Goal: Communication & Community: Connect with others

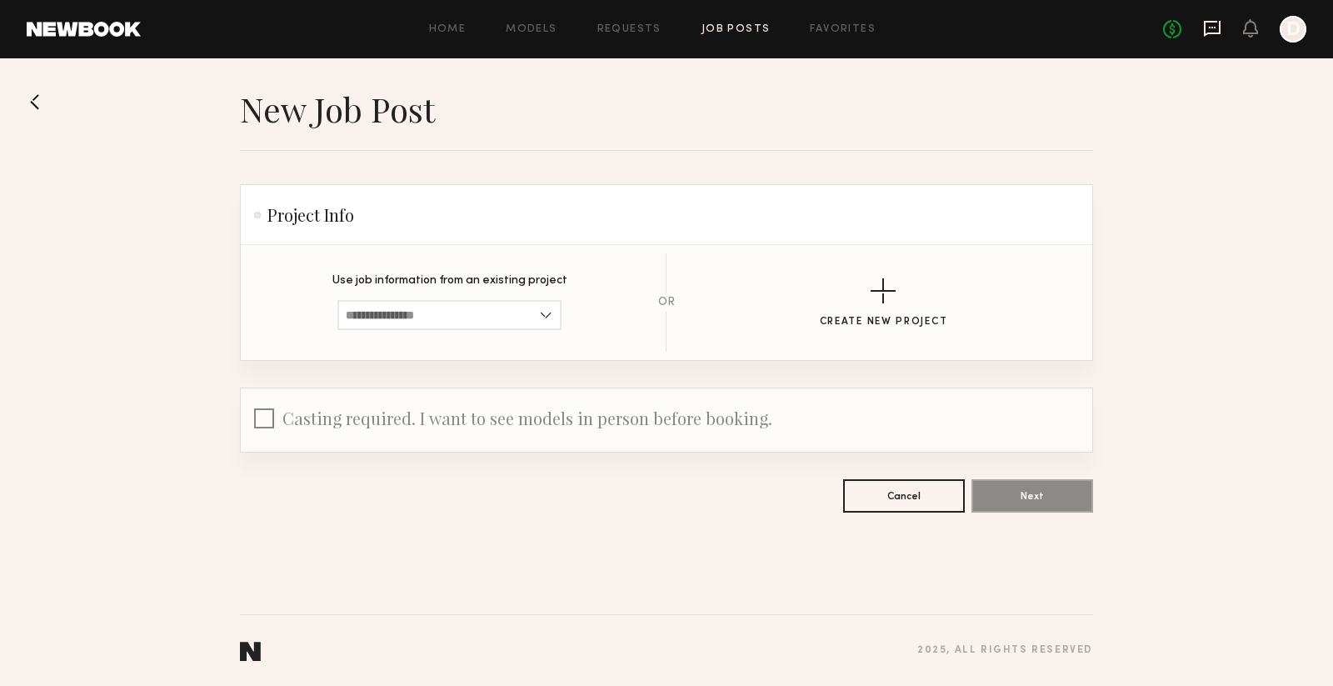
click at [1216, 26] on icon at bounding box center [1212, 28] width 18 height 18
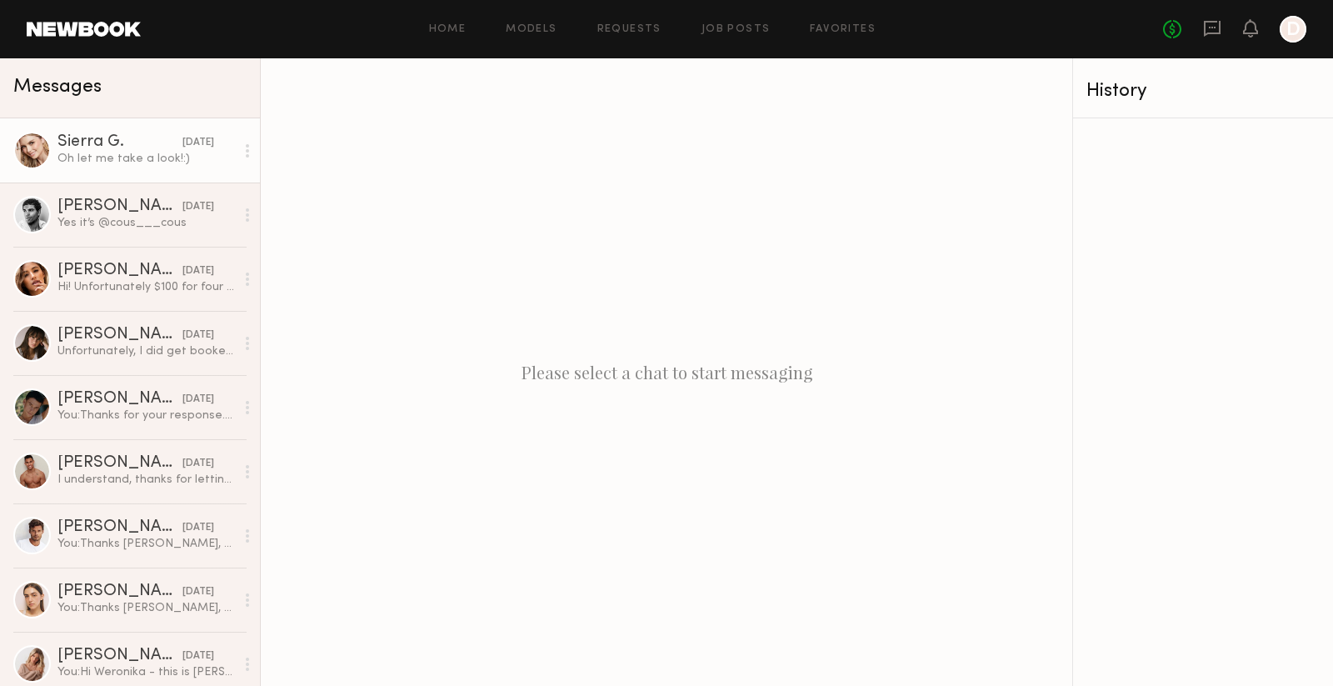
click at [142, 141] on div "Sierra G." at bounding box center [119, 142] width 125 height 17
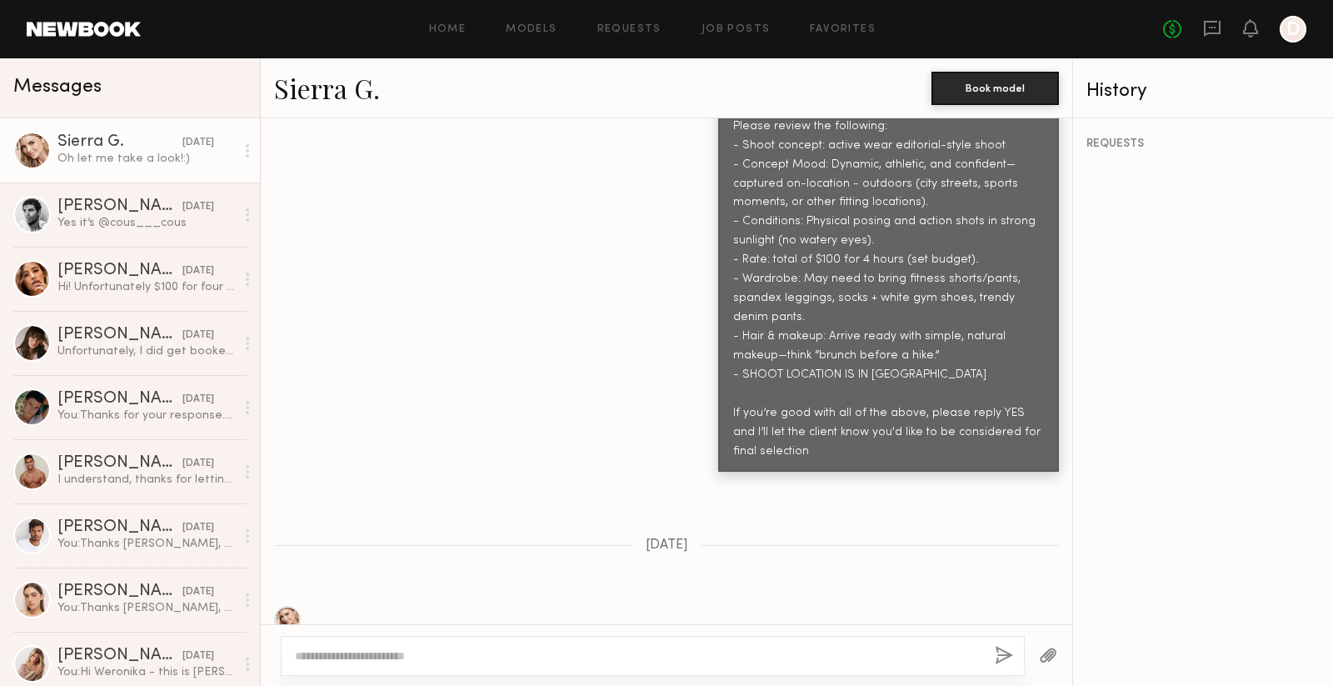
scroll to position [670, 0]
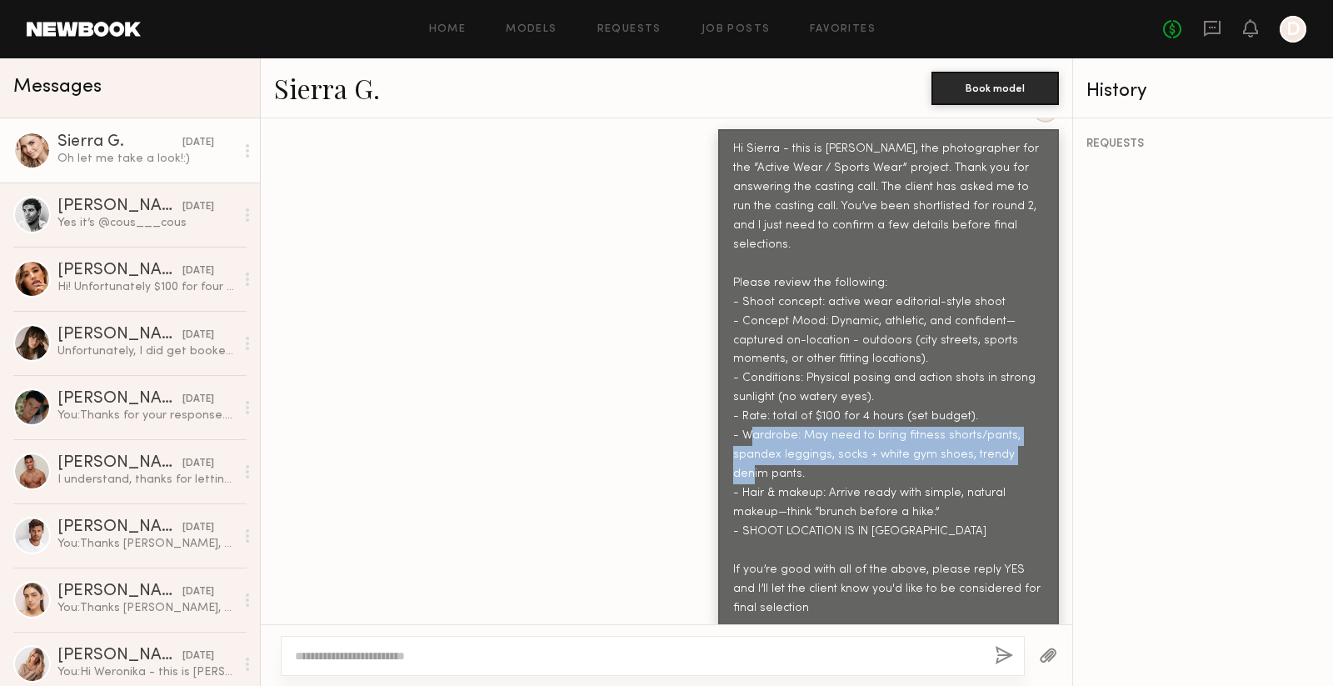
drag, startPoint x: 801, startPoint y: 379, endPoint x: 911, endPoint y: 424, distance: 118.0
click at [911, 424] on div "Hi Sierra - this is [PERSON_NAME], the photographer for the “Active Wear / Spor…" at bounding box center [888, 379] width 311 height 478
copy div "May need to bring fitness shorts/pants, spandex leggings, socks + white gym sho…"
